Goal: Information Seeking & Learning: Learn about a topic

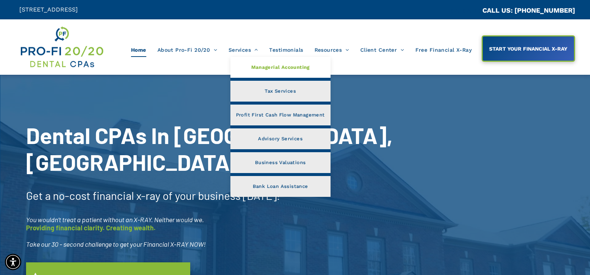
click at [249, 70] on link "Managerial Accounting" at bounding box center [280, 67] width 100 height 21
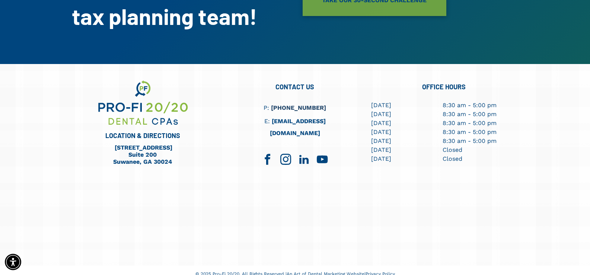
scroll to position [1081, 0]
